Goal: Task Accomplishment & Management: Complete application form

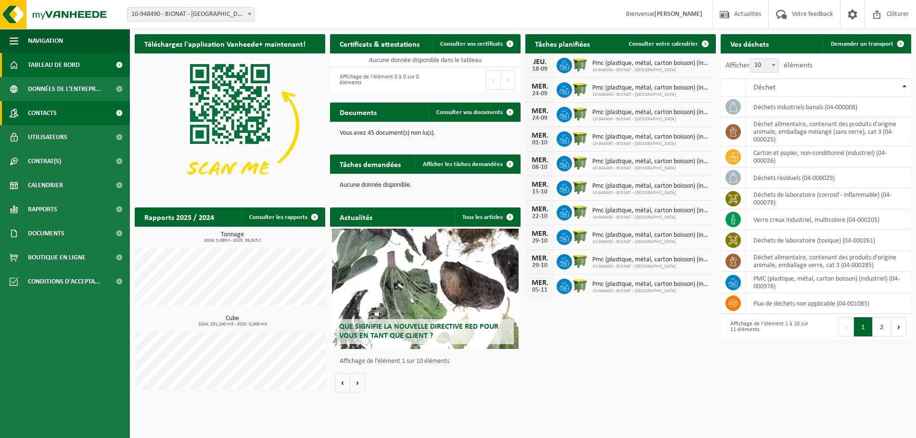
click at [52, 109] on span "Contacts" at bounding box center [42, 113] width 29 height 24
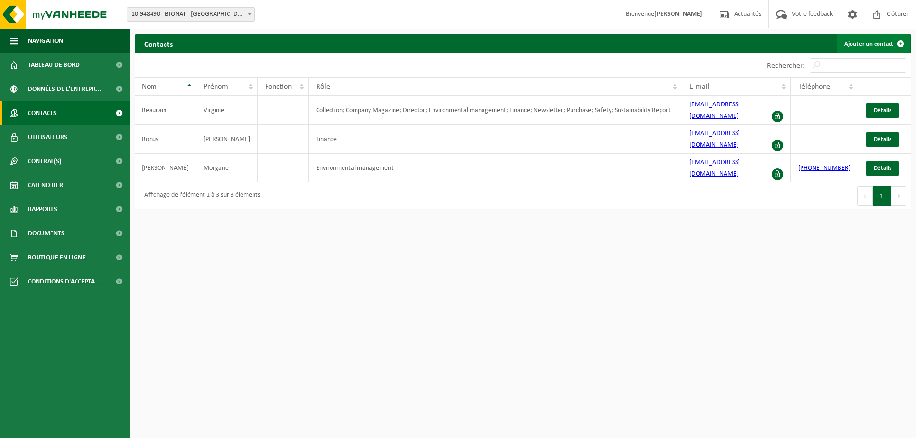
click at [865, 44] on link "Ajouter un contact" at bounding box center [874, 43] width 74 height 19
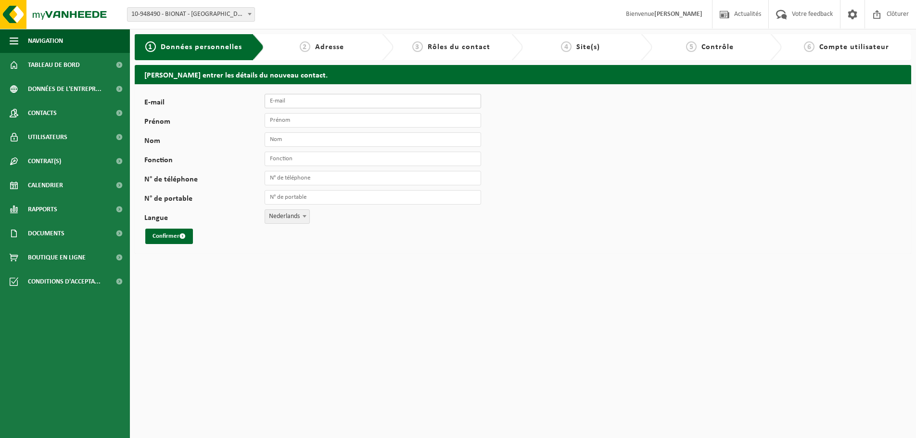
click at [305, 103] on input "E-mail" at bounding box center [373, 101] width 217 height 14
type input "[EMAIL_ADDRESS][DOMAIN_NAME]"
click at [296, 120] on input "Prénom" at bounding box center [373, 120] width 217 height 14
type input "Julie"
click at [284, 139] on input "Nom" at bounding box center [373, 139] width 217 height 14
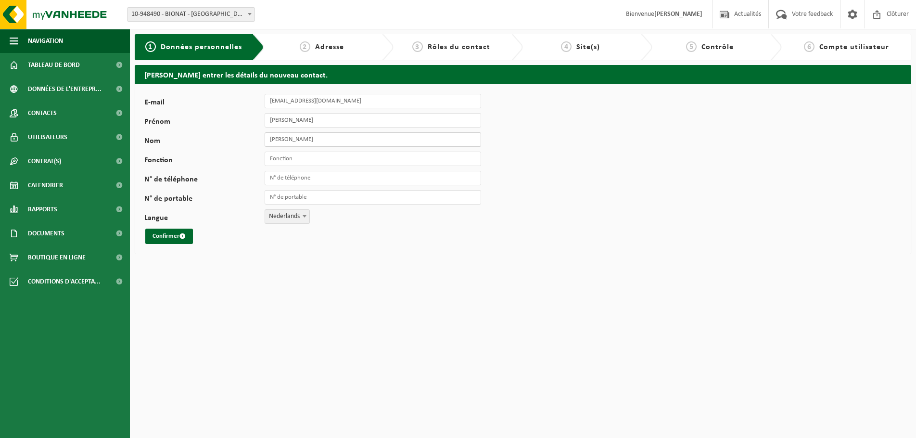
type input "Steinkuhler"
click at [284, 160] on input "Fonction" at bounding box center [373, 159] width 217 height 14
type input "Environnement et sécurité"
click at [313, 197] on input "N° de portable" at bounding box center [373, 197] width 217 height 14
type input "[PHONE_NUMBER]"
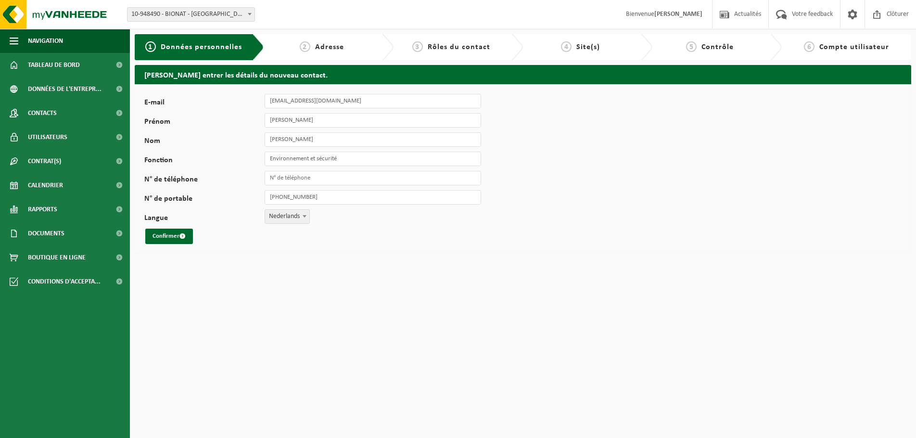
click at [302, 220] on span at bounding box center [305, 216] width 10 height 13
select select "1"
click at [166, 233] on button "Confirmer" at bounding box center [169, 236] width 48 height 15
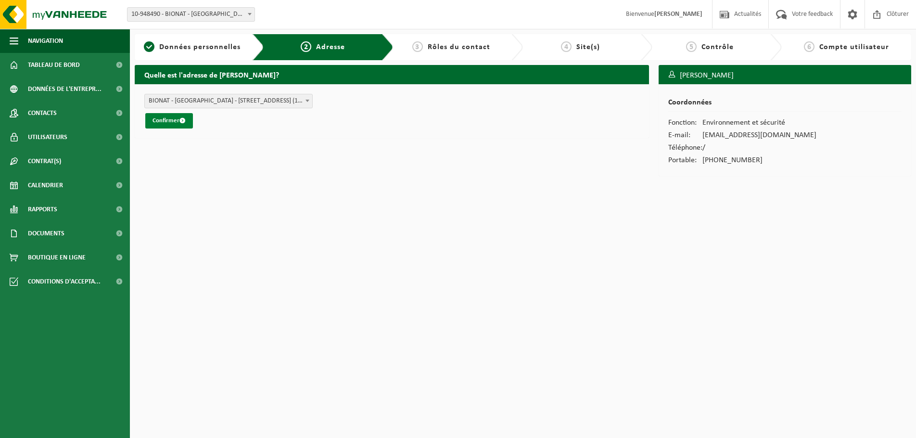
click at [174, 120] on button "Confirmer" at bounding box center [169, 120] width 48 height 15
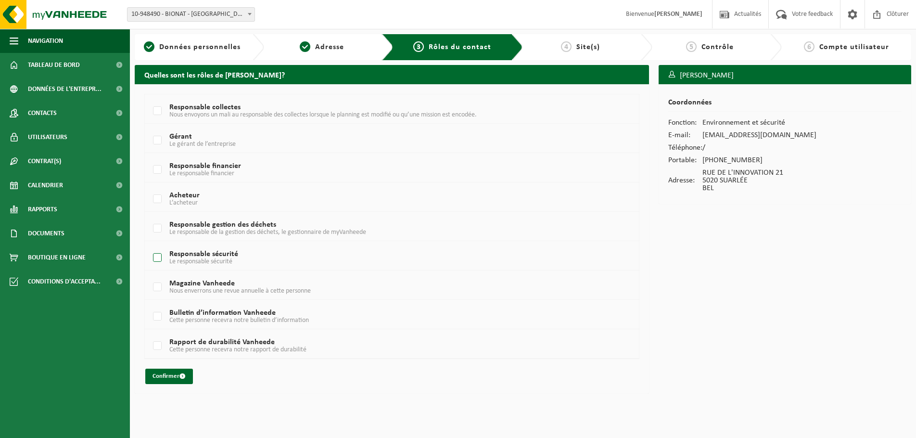
click at [160, 256] on label "Responsable sécurité Le responsable sécurité" at bounding box center [371, 258] width 441 height 14
click at [150, 246] on input "Responsable sécurité Le responsable sécurité" at bounding box center [149, 245] width 0 height 0
checkbox input "true"
click at [159, 344] on label "Rapport de durabilité Vanheede Cette personne recevra notre rapport de durabili…" at bounding box center [371, 346] width 441 height 14
click at [150, 334] on input "Rapport de durabilité Vanheede Cette personne recevra notre rapport de durabili…" at bounding box center [149, 334] width 0 height 0
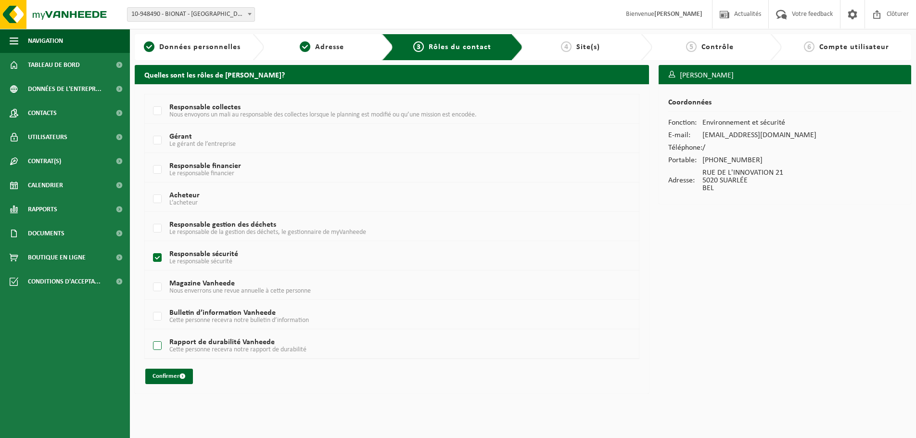
checkbox input "true"
click at [157, 226] on label "Responsable gestion des déchets Le responsable de la gestion des déchets, le ge…" at bounding box center [371, 228] width 441 height 14
click at [150, 217] on input "Responsable gestion des déchets Le responsable de la gestion des déchets, le ge…" at bounding box center [149, 216] width 0 height 0
checkbox input "true"
click at [171, 376] on button "Confirmer" at bounding box center [169, 376] width 48 height 15
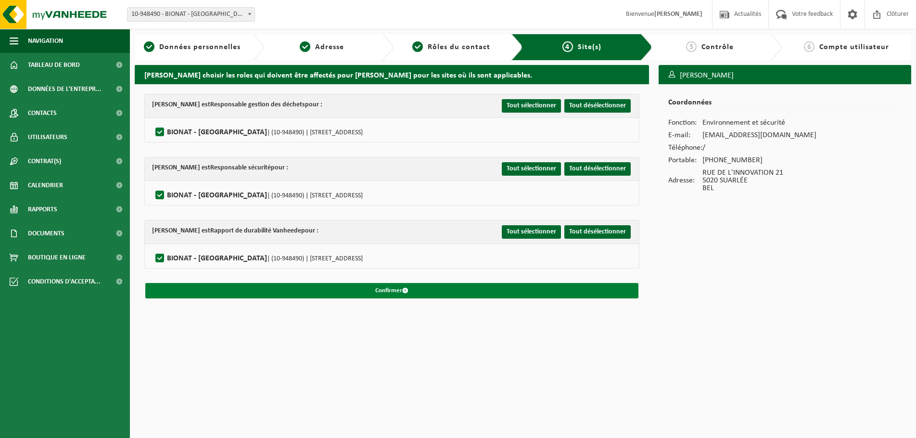
click at [393, 288] on button "Confirmer" at bounding box center [391, 290] width 493 height 15
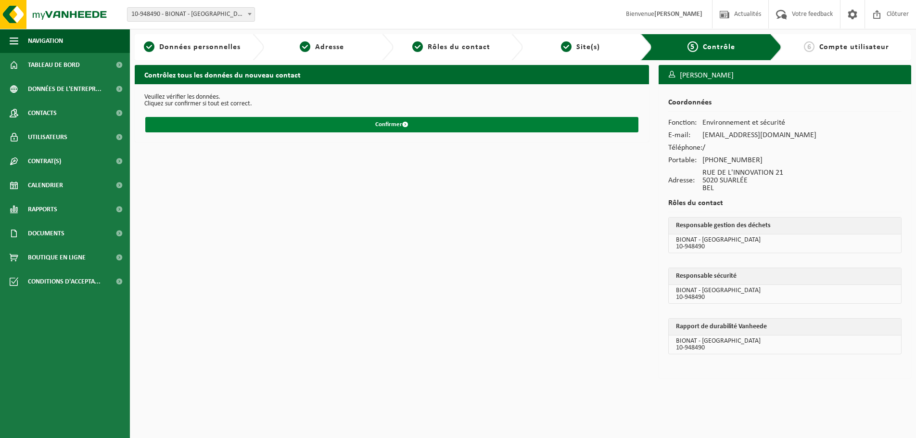
click at [400, 125] on button "Confirmer" at bounding box center [391, 124] width 493 height 15
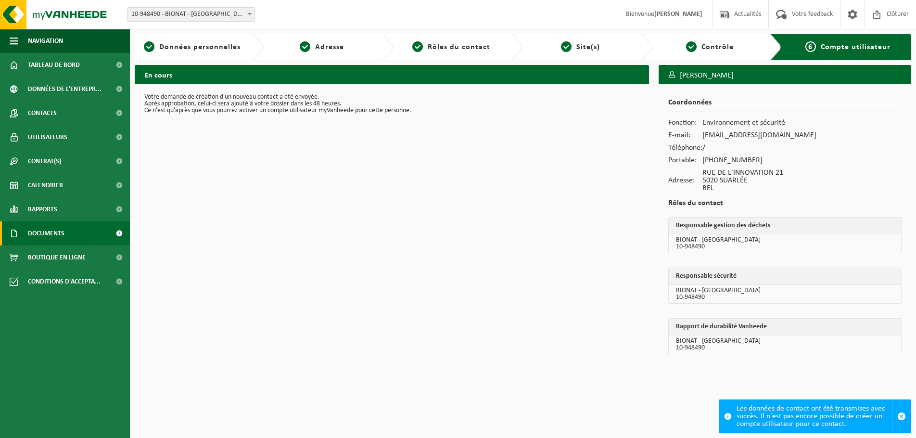
click at [51, 228] on span "Documents" at bounding box center [46, 233] width 37 height 24
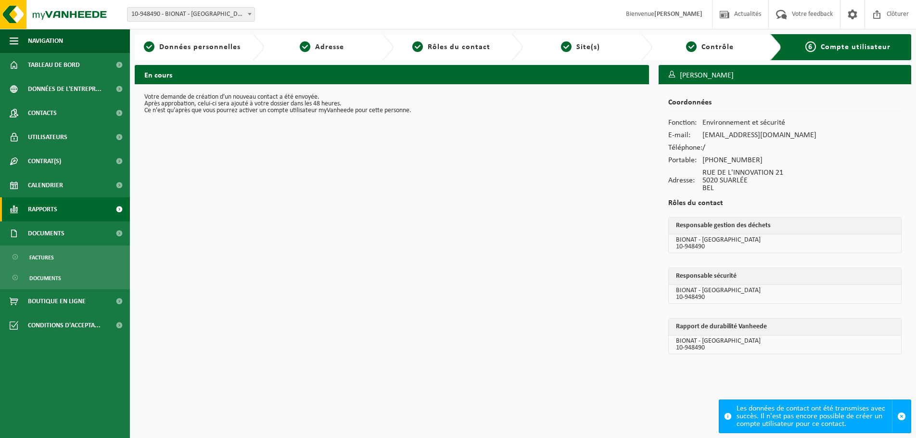
click at [49, 212] on span "Rapports" at bounding box center [42, 209] width 29 height 24
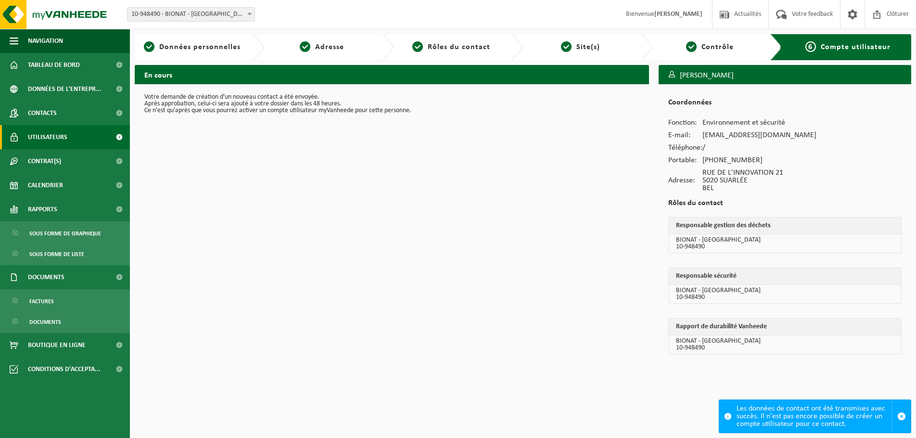
click at [47, 136] on span "Utilisateurs" at bounding box center [47, 137] width 39 height 24
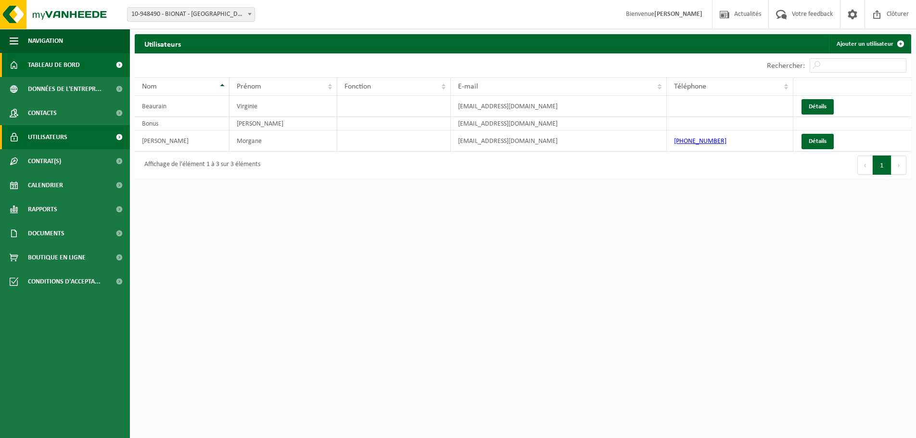
click at [34, 64] on span "Tableau de bord" at bounding box center [54, 65] width 52 height 24
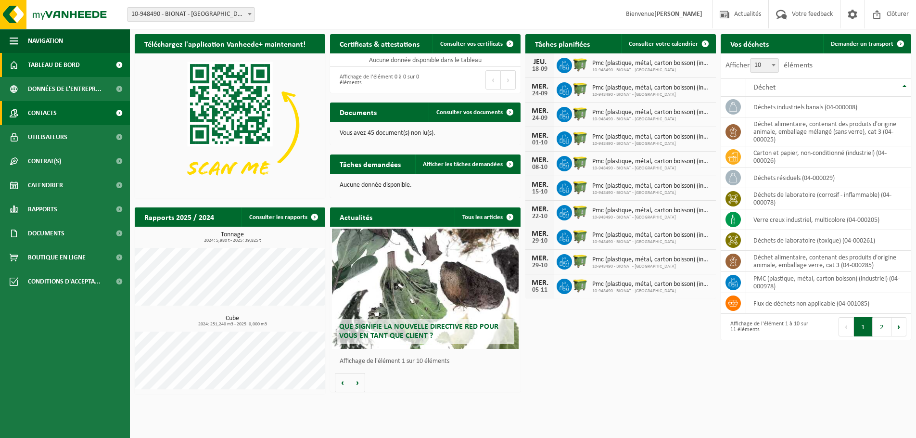
click at [60, 116] on link "Contacts" at bounding box center [65, 113] width 130 height 24
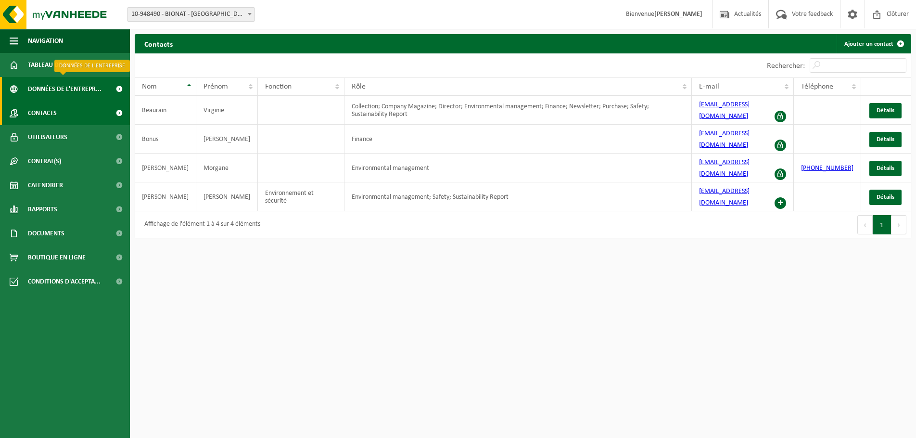
click at [64, 82] on span "Données de l'entrepr..." at bounding box center [65, 89] width 74 height 24
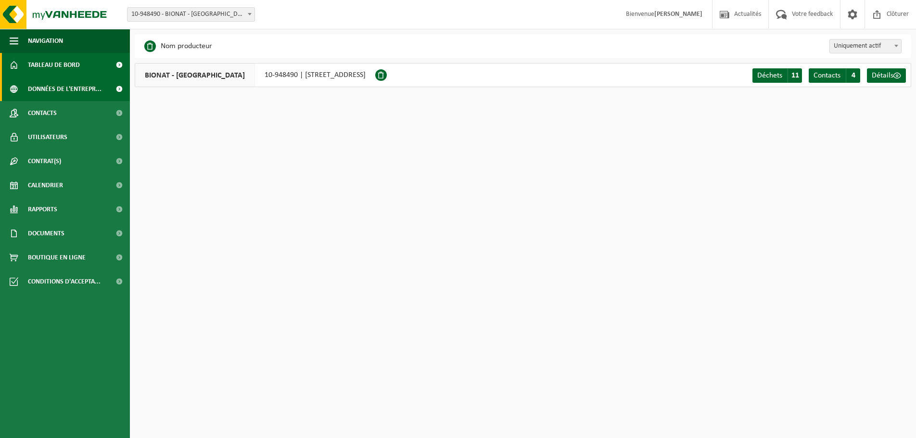
click at [67, 66] on span "Tableau de bord" at bounding box center [54, 65] width 52 height 24
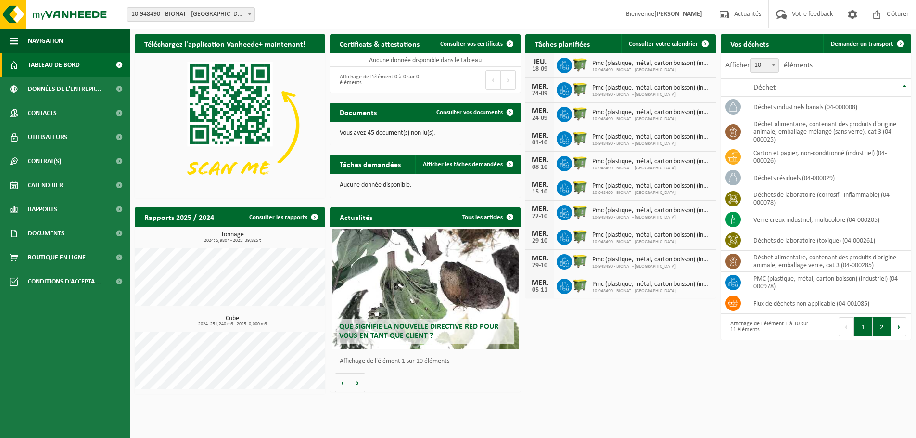
click at [883, 328] on button "2" at bounding box center [882, 326] width 19 height 19
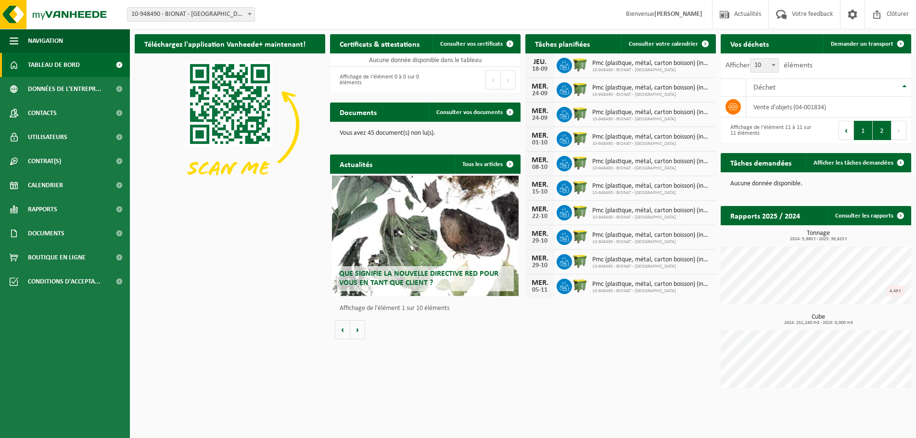
click at [865, 134] on button "1" at bounding box center [863, 130] width 19 height 19
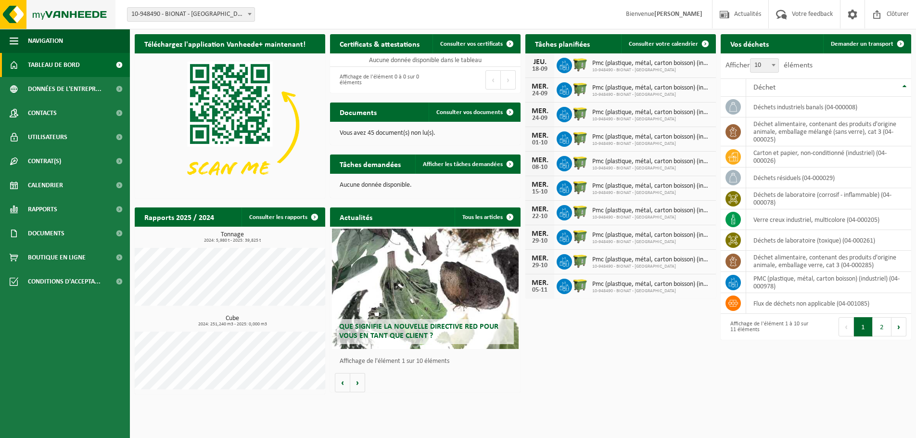
click at [87, 11] on img at bounding box center [58, 14] width 116 height 29
click at [469, 44] on span "Consulter vos certificats" at bounding box center [471, 44] width 63 height 6
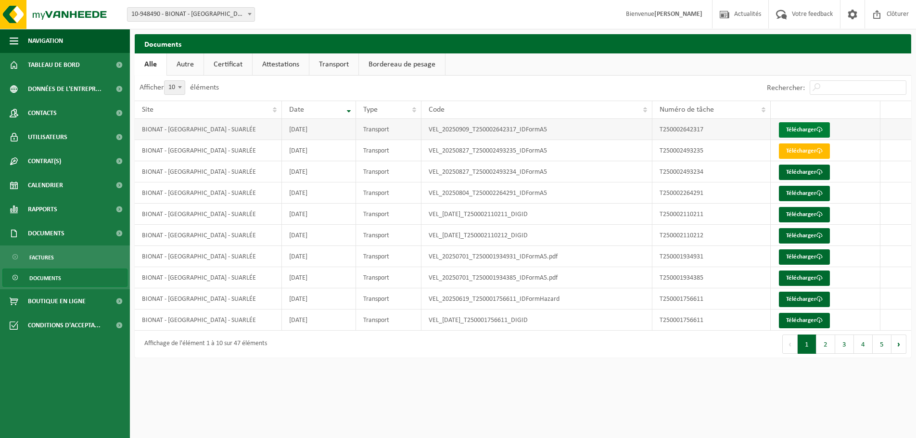
click at [815, 129] on link "Télécharger" at bounding box center [804, 129] width 51 height 15
click at [233, 65] on link "Certificat" at bounding box center [228, 64] width 48 height 22
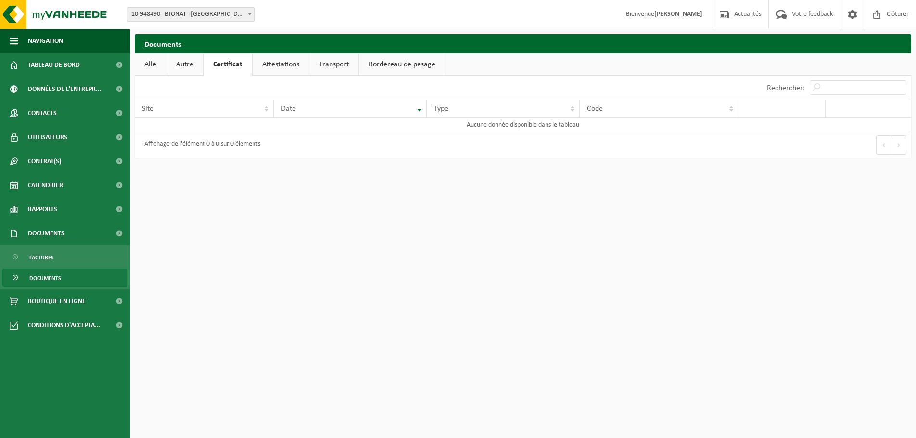
click at [277, 67] on link "Attestations" at bounding box center [281, 64] width 56 height 22
click at [152, 65] on link "Alle" at bounding box center [150, 64] width 31 height 22
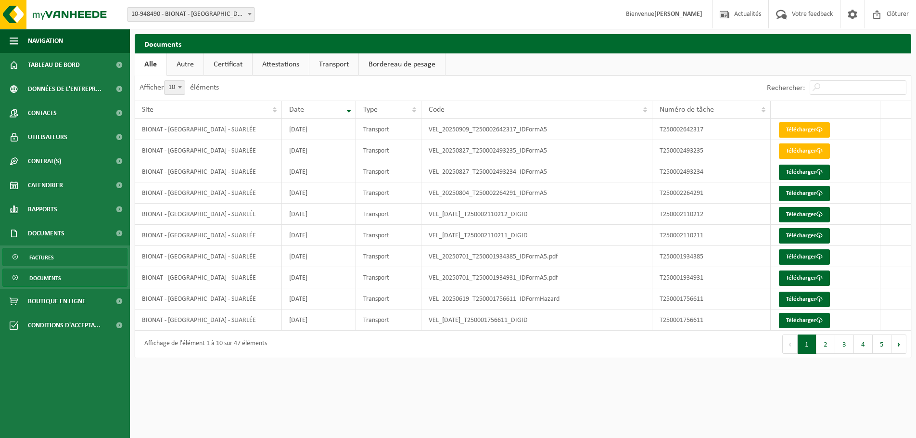
click at [41, 255] on span "Factures" at bounding box center [41, 257] width 25 height 18
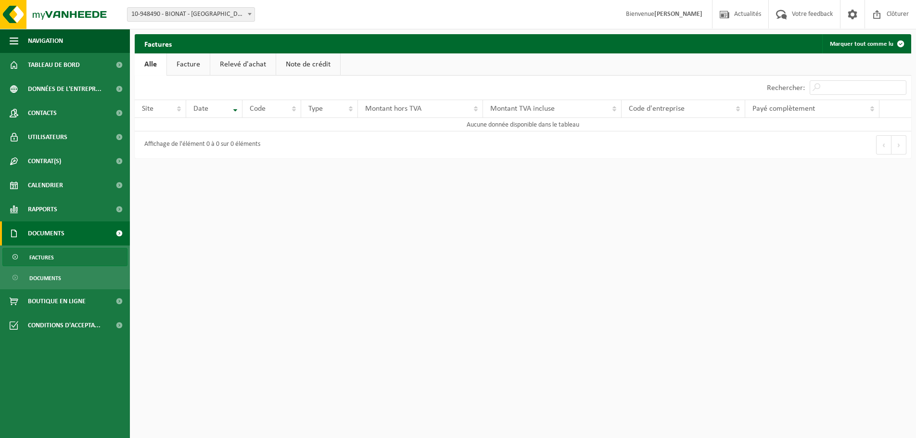
click at [185, 61] on link "Facture" at bounding box center [188, 64] width 43 height 22
click at [142, 62] on link "Alle" at bounding box center [150, 64] width 31 height 22
click at [50, 158] on span "Contrat(s)" at bounding box center [44, 161] width 33 height 24
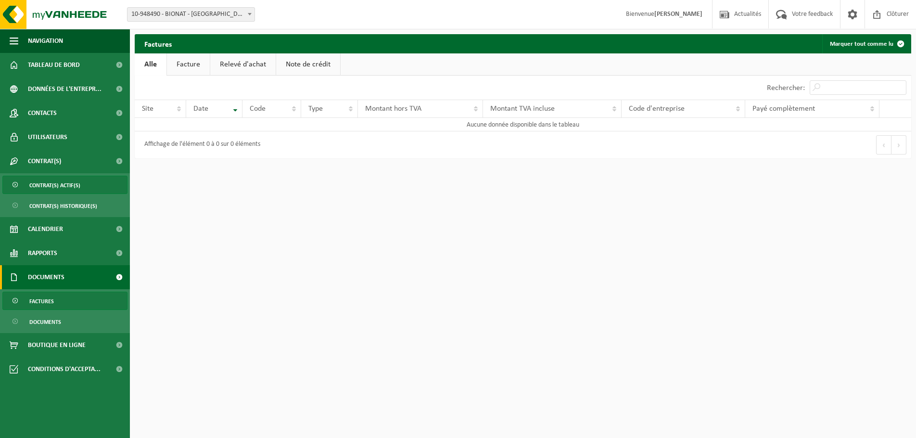
click at [51, 185] on span "Contrat(s) actif(s)" at bounding box center [54, 185] width 51 height 18
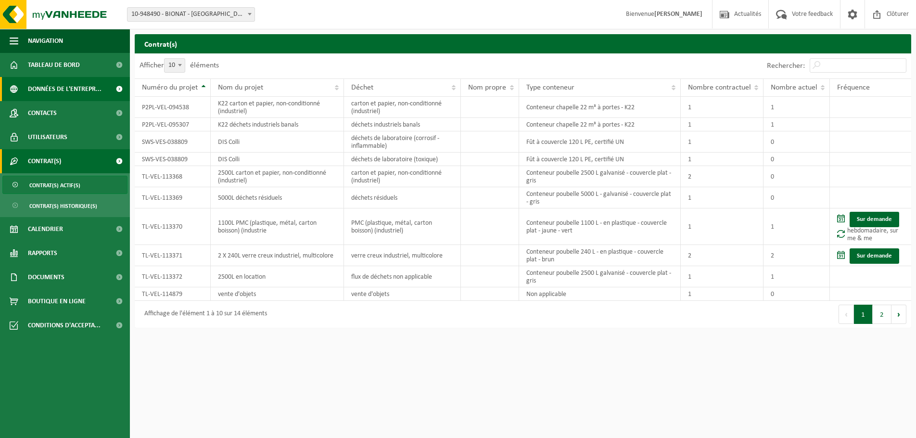
click at [62, 90] on span "Données de l'entrepr..." at bounding box center [65, 89] width 74 height 24
